Goal: Information Seeking & Learning: Learn about a topic

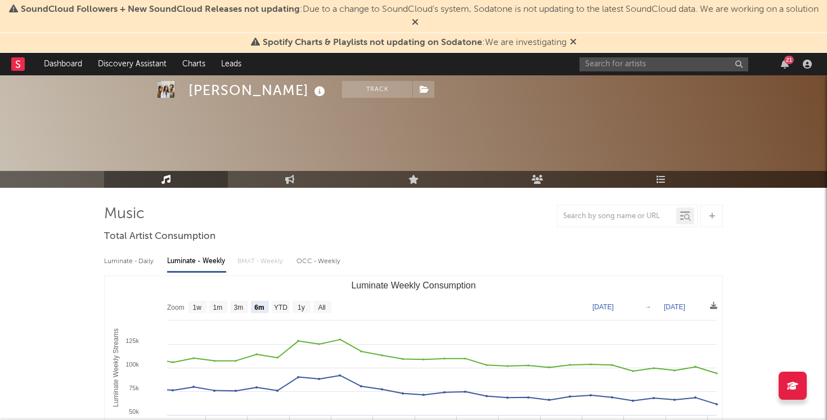
select select "6m"
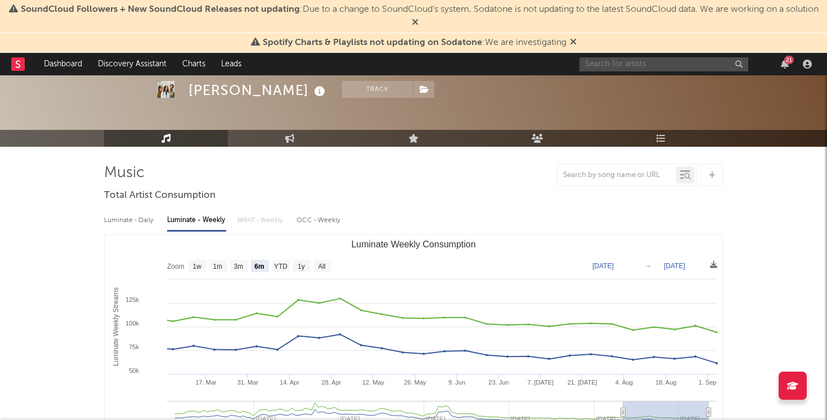
click at [629, 61] on input "text" at bounding box center [663, 64] width 169 height 14
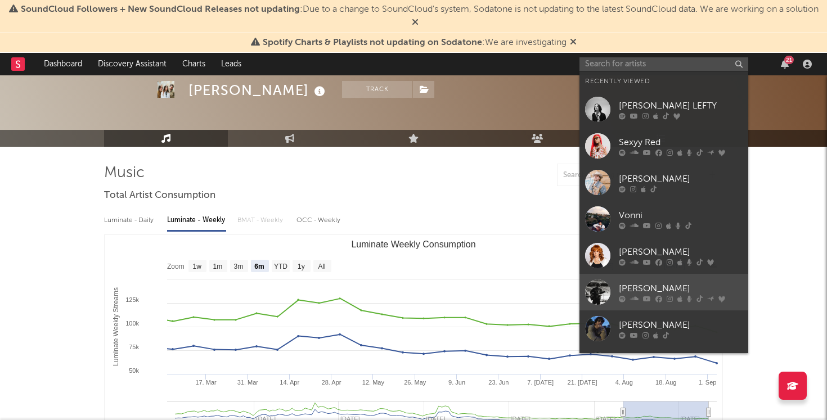
click at [643, 289] on div "[PERSON_NAME]" at bounding box center [681, 288] width 124 height 13
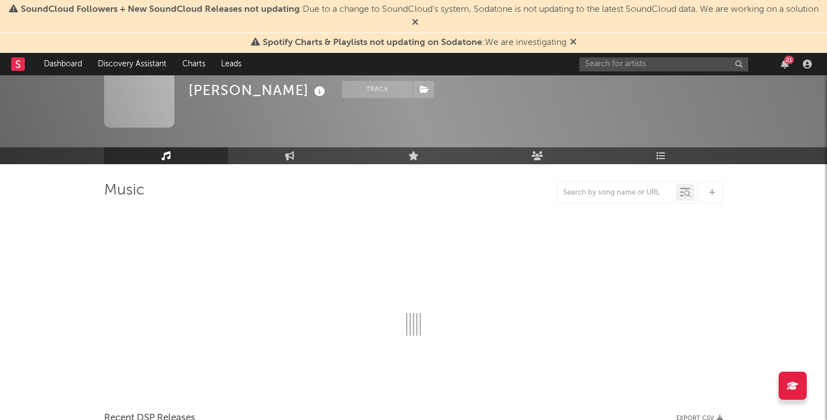
scroll to position [41, 0]
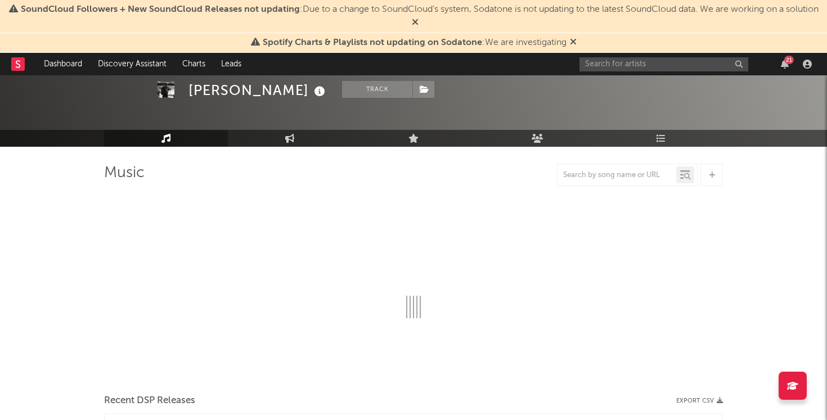
select select "6m"
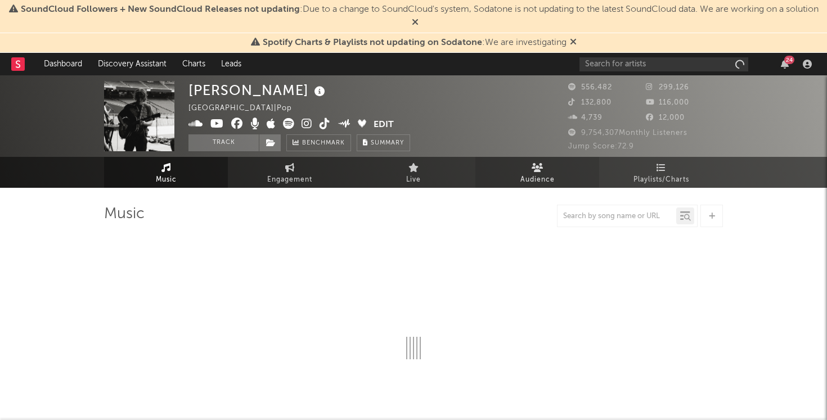
select select "6m"
